Goal: Task Accomplishment & Management: Use online tool/utility

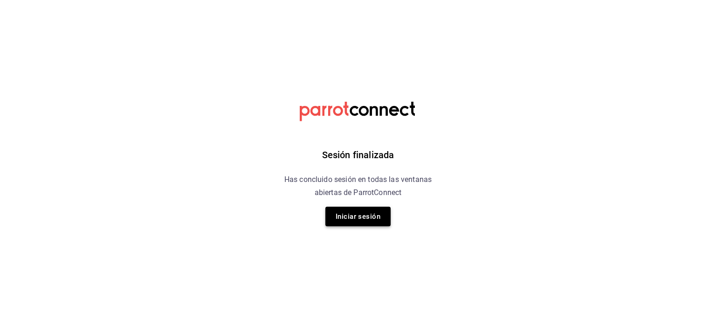
click at [371, 215] on button "Iniciar sesión" at bounding box center [357, 216] width 65 height 20
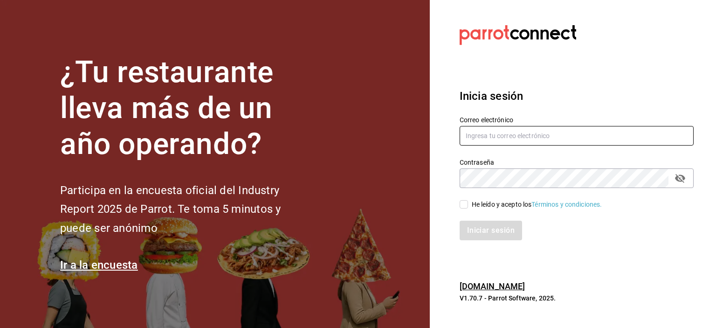
type input "sandra_flores1@hotmail.com"
click at [522, 121] on label "Correo electrónico" at bounding box center [577, 120] width 234 height 7
click at [458, 202] on div "He leído y acepto los Términos y condiciones." at bounding box center [570, 198] width 245 height 21
click at [464, 205] on input "He leído y acepto los Términos y condiciones." at bounding box center [464, 204] width 8 height 8
checkbox input "true"
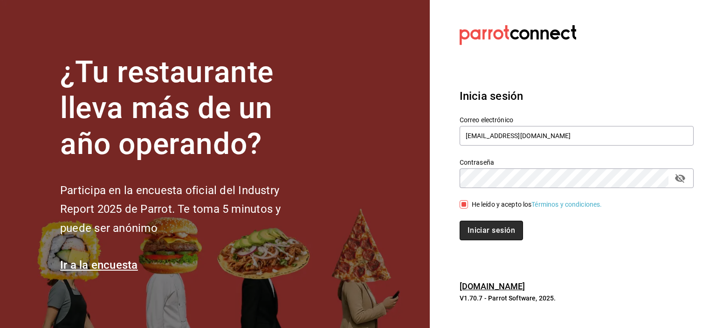
click at [471, 224] on button "Iniciar sesión" at bounding box center [491, 230] width 63 height 20
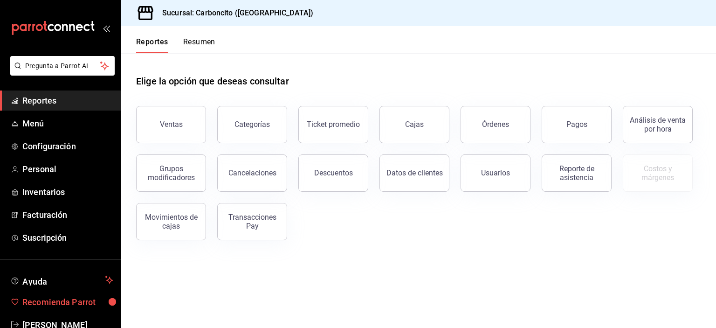
click at [47, 301] on span "Recomienda Parrot" at bounding box center [67, 302] width 91 height 13
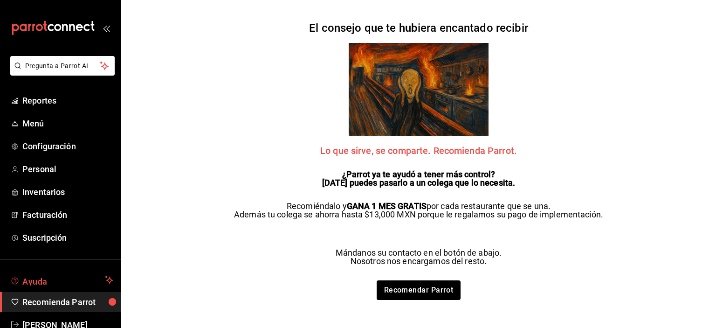
click at [48, 279] on span "Ayuda" at bounding box center [61, 279] width 79 height 11
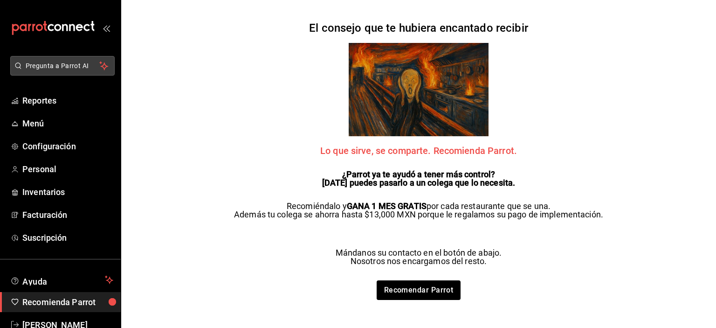
click at [66, 67] on span "Pregunta a Parrot AI" at bounding box center [63, 66] width 74 height 10
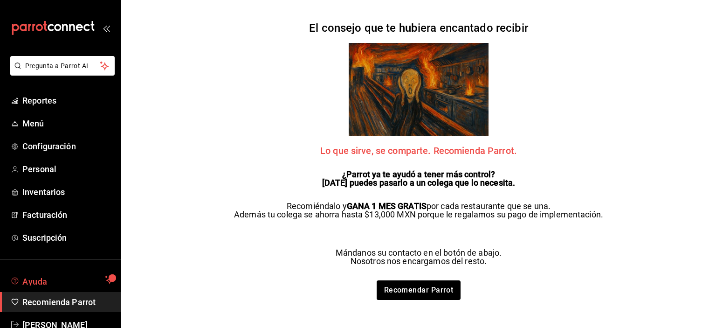
scroll to position [24, 0]
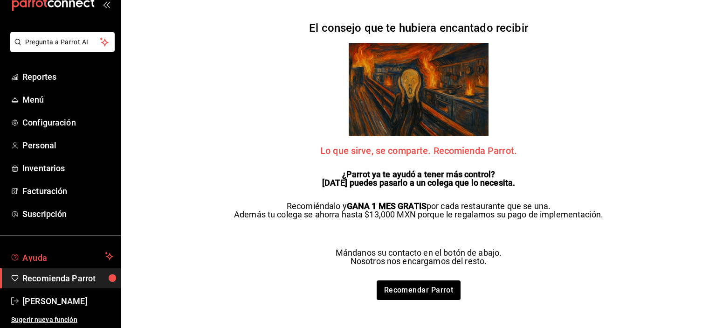
click at [47, 254] on span "Ayuda" at bounding box center [61, 255] width 79 height 11
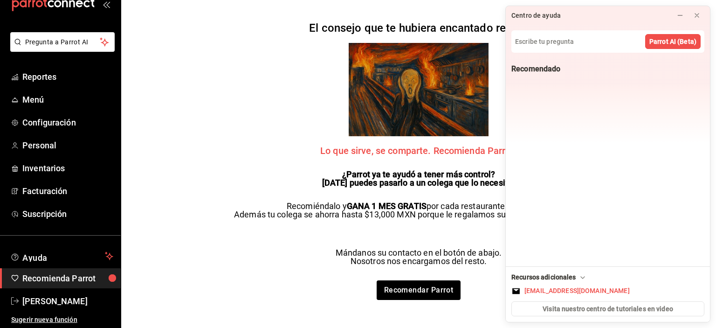
click at [641, 91] on div "Recomendado" at bounding box center [608, 162] width 204 height 208
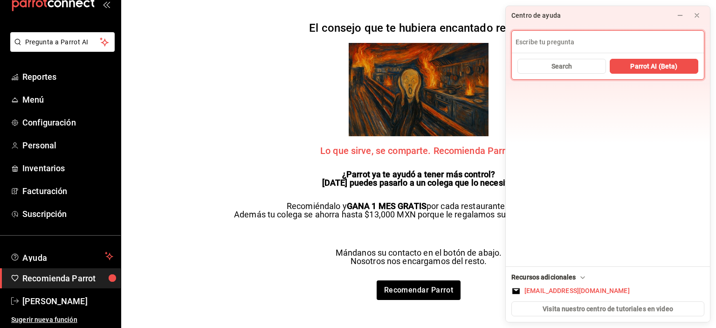
click at [598, 40] on input at bounding box center [608, 42] width 192 height 22
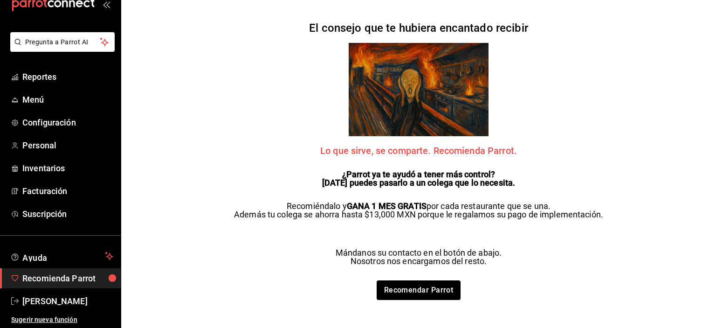
click at [50, 274] on span "Recomienda Parrot" at bounding box center [67, 278] width 91 height 13
click at [50, 279] on span "Recomienda Parrot" at bounding box center [67, 278] width 91 height 13
click at [46, 259] on span "Ayuda" at bounding box center [61, 255] width 79 height 11
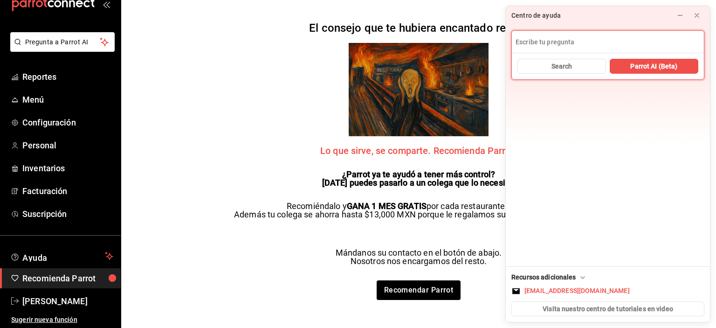
click at [198, 76] on div "Pregunta a Parrot AI Reportes Menú Configuración Personal Inventarios Facturaci…" at bounding box center [358, 164] width 716 height 328
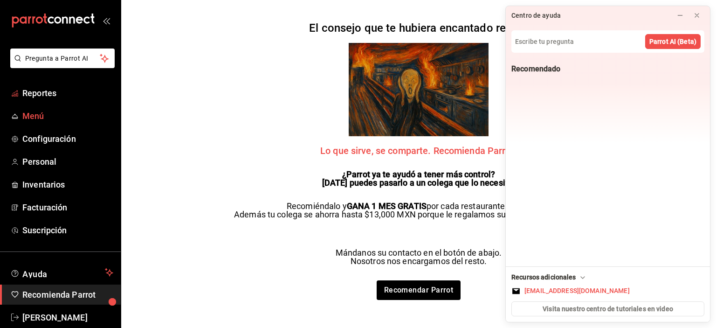
scroll to position [0, 0]
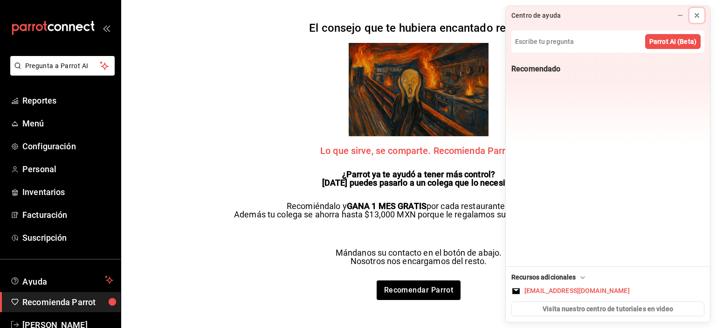
click at [699, 14] on icon at bounding box center [696, 15] width 7 height 7
